Goal: Task Accomplishment & Management: Manage account settings

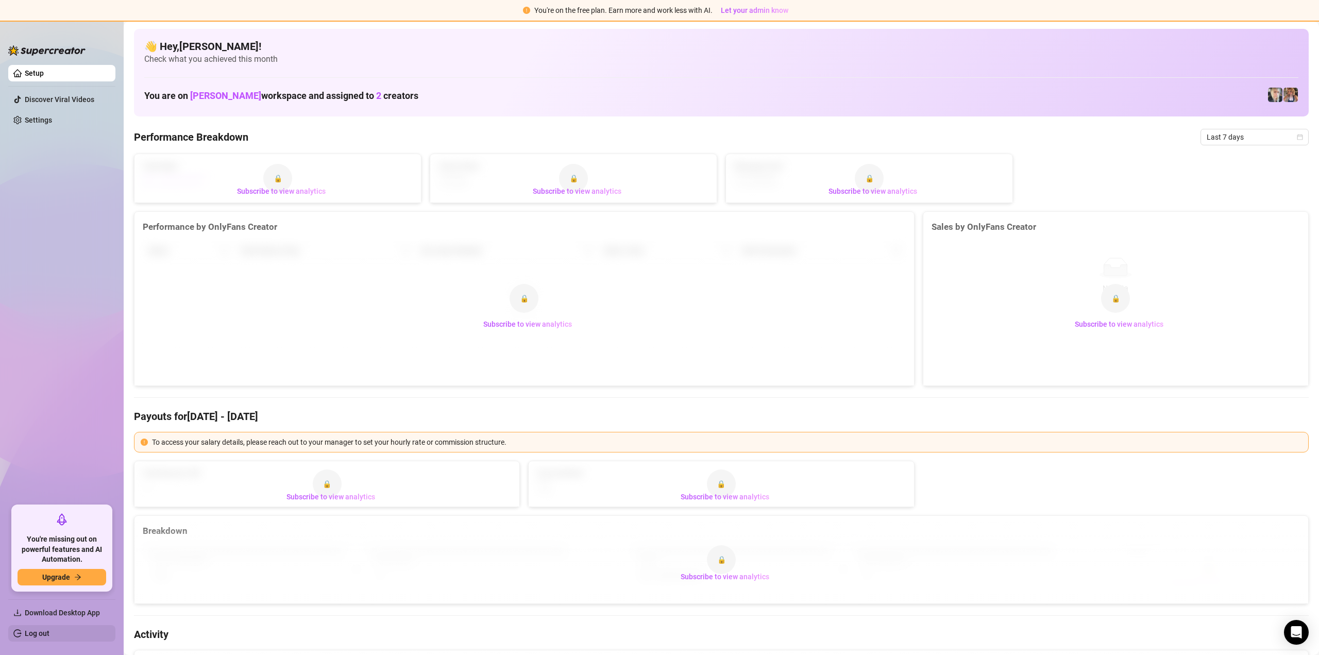
click at [36, 629] on link "Log out" at bounding box center [37, 633] width 25 height 8
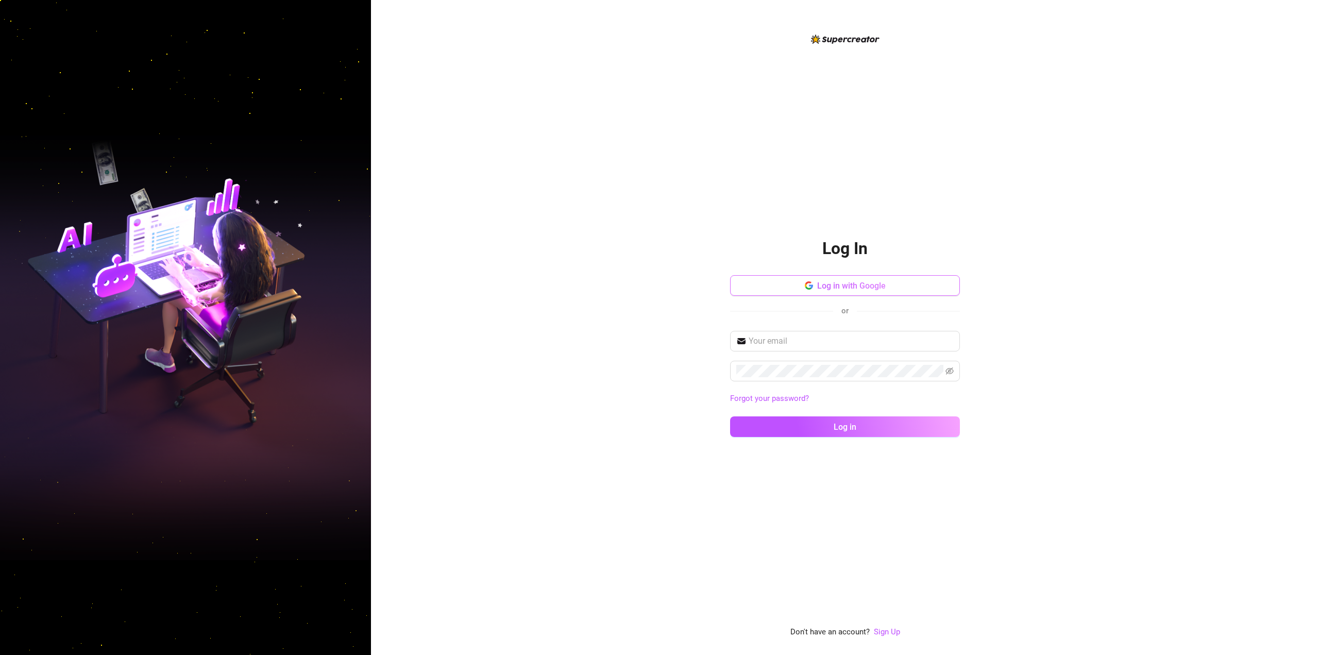
click at [843, 288] on span "Log in with Google" at bounding box center [851, 286] width 69 height 10
